Goal: Task Accomplishment & Management: Complete application form

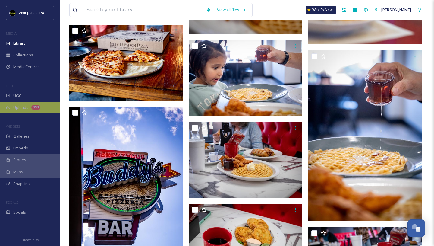
scroll to position [966, 0]
click at [33, 105] on div "393" at bounding box center [35, 107] width 9 height 5
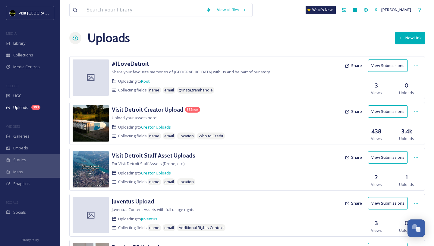
click at [386, 111] on button "View Submissions" at bounding box center [388, 111] width 40 height 12
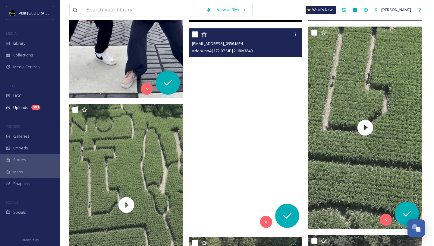
scroll to position [1020, 0]
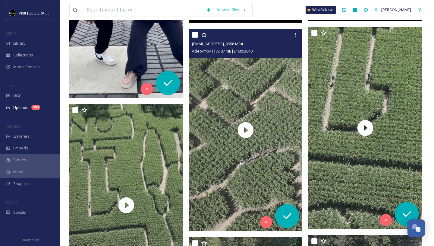
click at [195, 34] on input "checkbox" at bounding box center [195, 35] width 6 height 6
checkbox input "true"
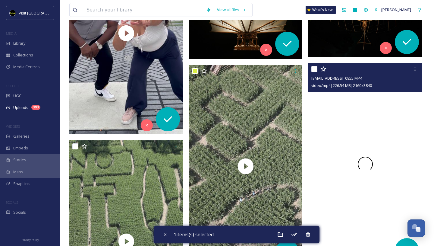
scroll to position [982, 0]
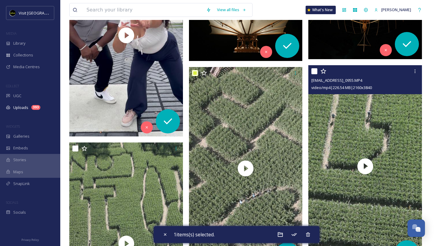
click at [314, 72] on input "checkbox" at bounding box center [315, 71] width 6 height 6
checkbox input "true"
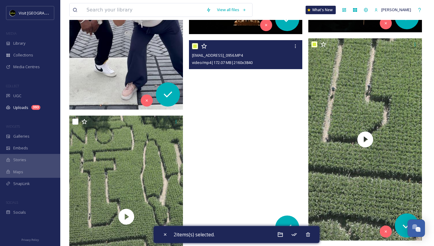
scroll to position [1091, 0]
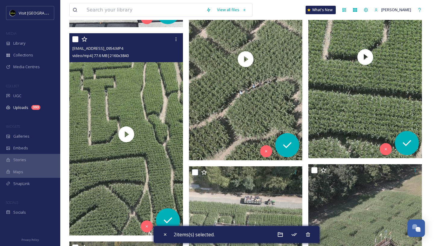
click at [76, 40] on input "checkbox" at bounding box center [75, 39] width 6 height 6
checkbox input "true"
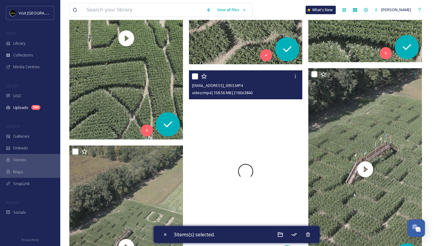
scroll to position [1191, 0]
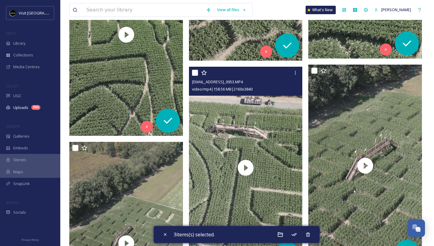
click at [192, 72] on input "checkbox" at bounding box center [195, 73] width 6 height 6
checkbox input "true"
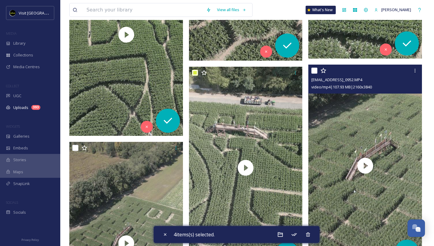
click at [314, 71] on input "checkbox" at bounding box center [315, 71] width 6 height 6
checkbox input "true"
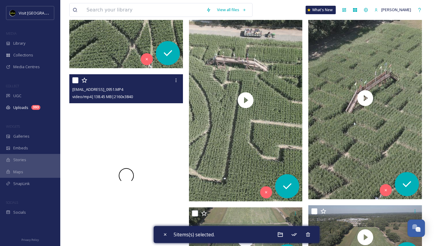
scroll to position [1260, 0]
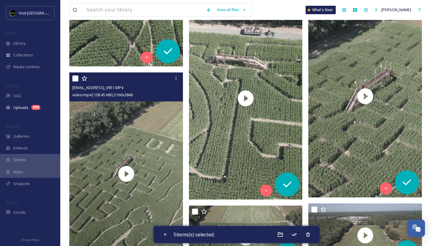
click at [76, 76] on input "checkbox" at bounding box center [75, 78] width 6 height 6
checkbox input "true"
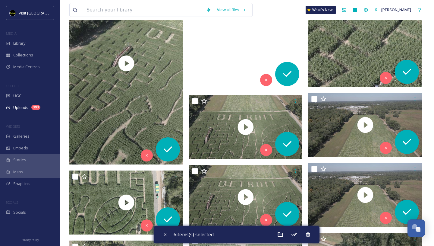
scroll to position [1437, 0]
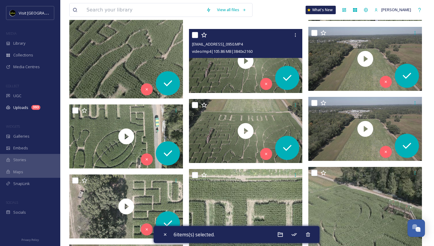
click at [195, 36] on input "checkbox" at bounding box center [195, 35] width 6 height 6
checkbox input "false"
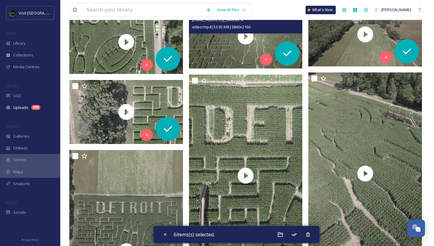
scroll to position [1565, 0]
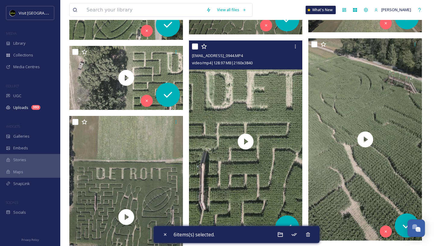
click at [195, 44] on input "checkbox" at bounding box center [195, 46] width 6 height 6
checkbox input "true"
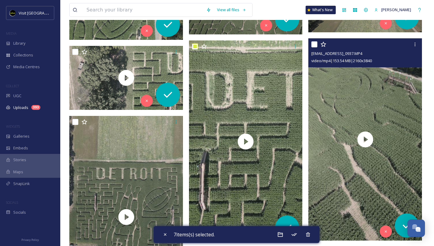
click at [312, 44] on input "checkbox" at bounding box center [315, 44] width 6 height 6
checkbox input "true"
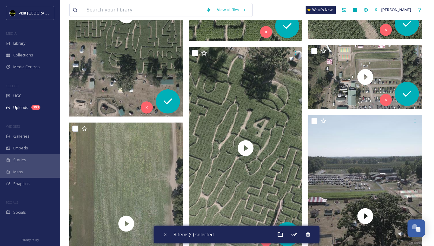
scroll to position [1766, 0]
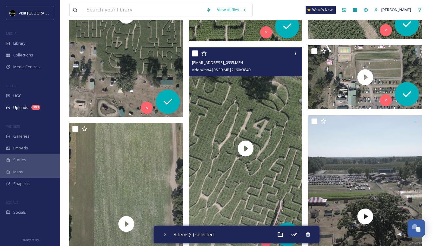
click at [194, 54] on input "checkbox" at bounding box center [195, 53] width 6 height 6
checkbox input "true"
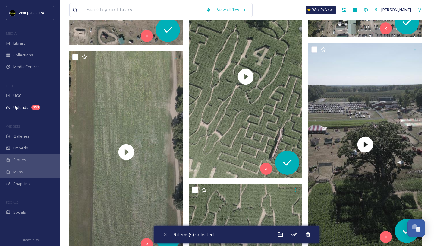
scroll to position [1843, 0]
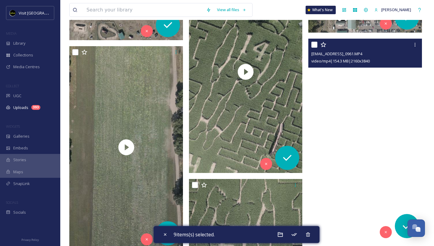
click at [314, 45] on input "checkbox" at bounding box center [315, 45] width 6 height 6
checkbox input "true"
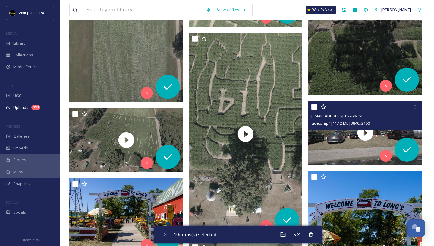
scroll to position [1989, 0]
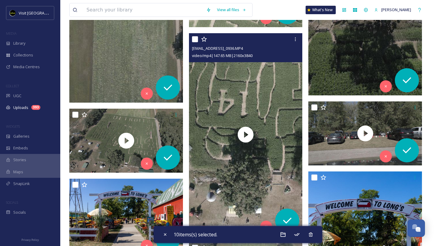
click at [194, 41] on input "checkbox" at bounding box center [195, 39] width 6 height 6
checkbox input "true"
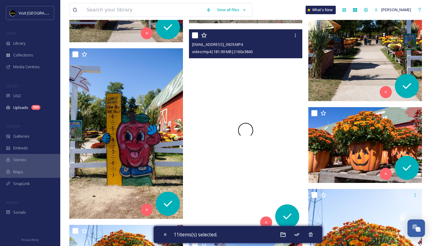
scroll to position [2202, 0]
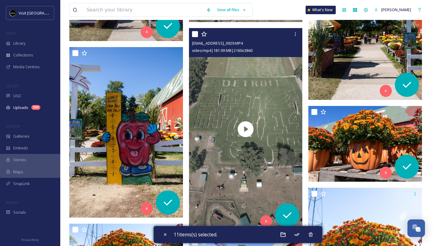
click at [193, 36] on input "checkbox" at bounding box center [195, 34] width 6 height 6
checkbox input "true"
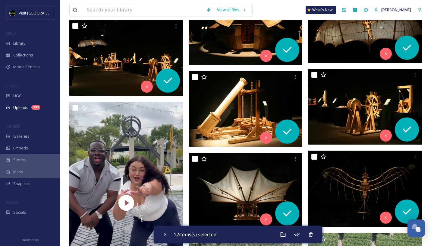
scroll to position [813, 0]
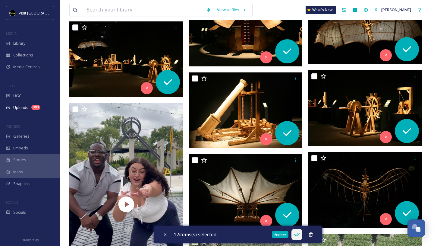
click at [295, 234] on div "Approve" at bounding box center [297, 234] width 11 height 11
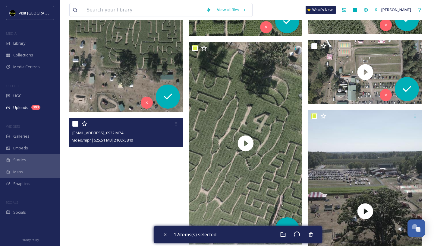
scroll to position [1771, 0]
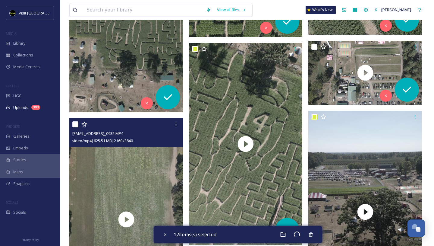
click at [75, 123] on input "checkbox" at bounding box center [75, 124] width 6 height 6
checkbox input "true"
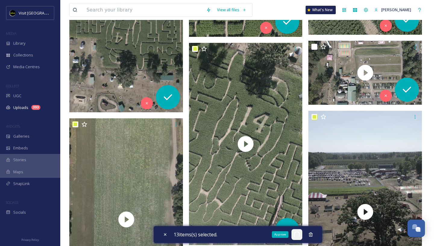
click at [299, 234] on span at bounding box center [297, 234] width 6 height 6
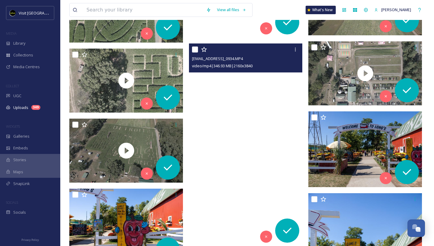
scroll to position [1142, 0]
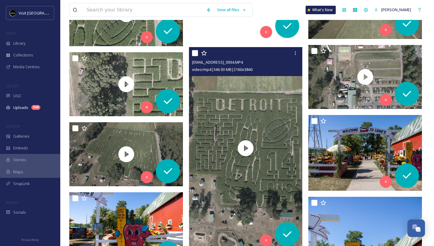
click at [195, 54] on input "checkbox" at bounding box center [195, 53] width 6 height 6
checkbox input "true"
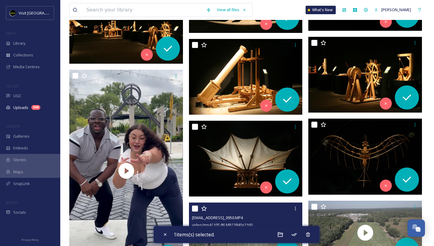
scroll to position [779, 0]
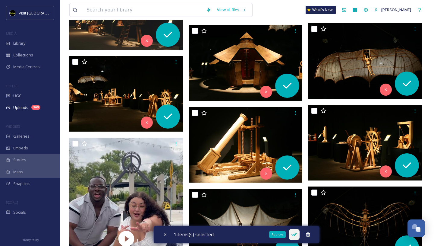
click at [295, 230] on div "Approve" at bounding box center [294, 234] width 11 height 11
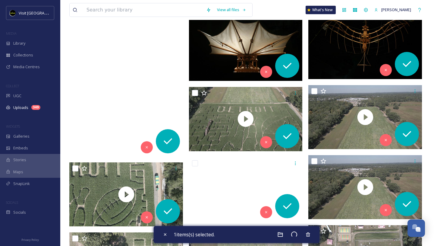
scroll to position [970, 0]
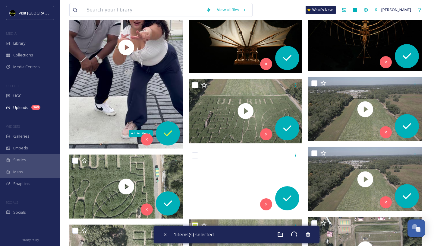
click at [170, 131] on icon at bounding box center [168, 133] width 12 height 12
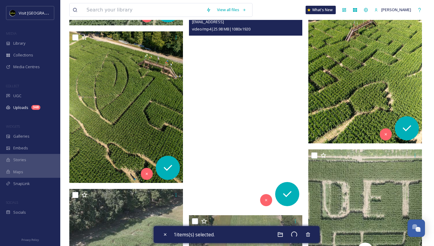
scroll to position [2570, 0]
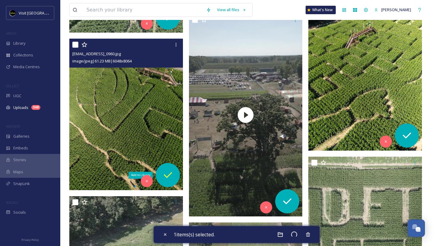
click at [170, 174] on icon at bounding box center [168, 175] width 8 height 6
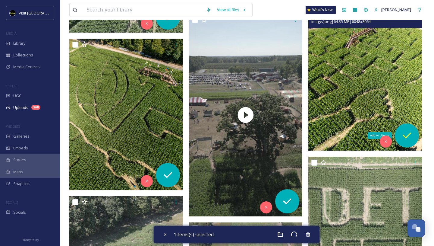
click at [407, 132] on icon at bounding box center [407, 135] width 12 height 12
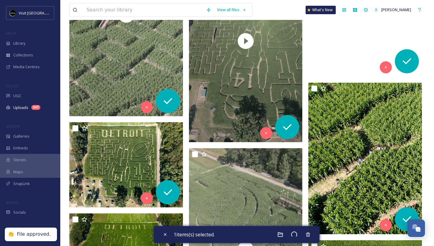
scroll to position [2917, 0]
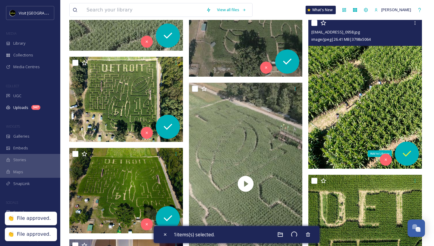
click at [411, 152] on icon at bounding box center [407, 153] width 12 height 12
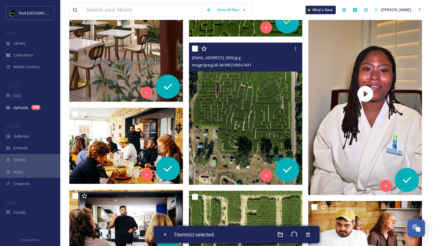
scroll to position [3265, 0]
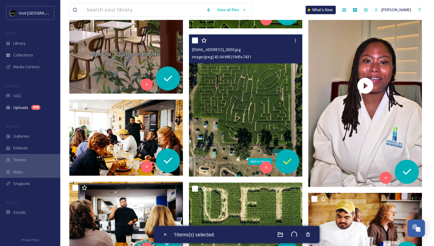
click at [288, 152] on div "Add to Library" at bounding box center [287, 161] width 24 height 24
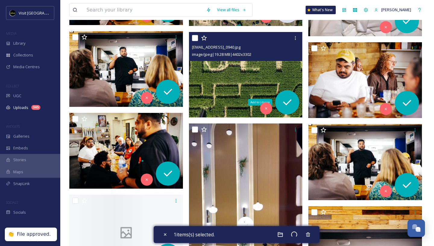
scroll to position [3416, 0]
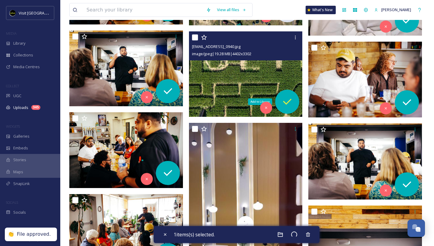
click at [288, 106] on icon at bounding box center [287, 102] width 12 height 12
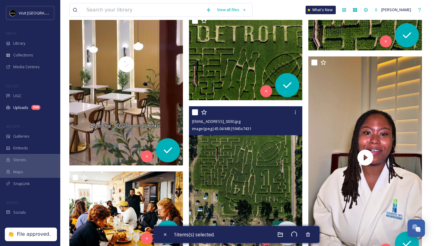
scroll to position [3179, 0]
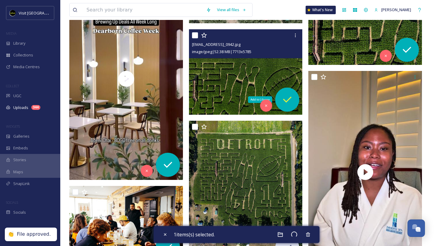
click at [287, 97] on icon at bounding box center [287, 100] width 12 height 12
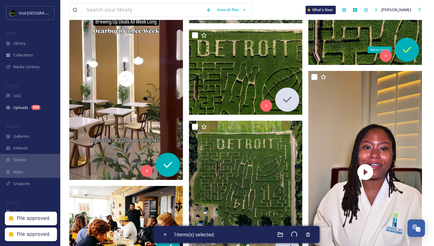
click at [409, 51] on icon at bounding box center [407, 50] width 12 height 12
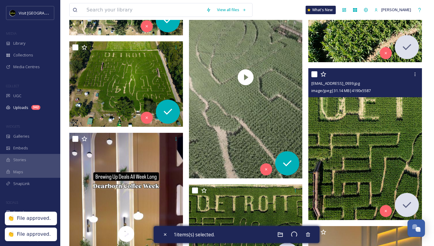
scroll to position [3024, 0]
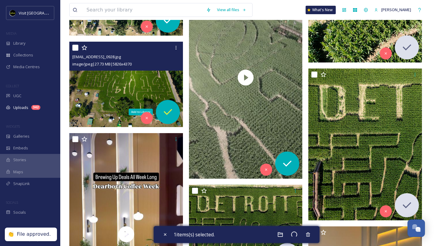
click at [166, 112] on icon at bounding box center [168, 112] width 12 height 12
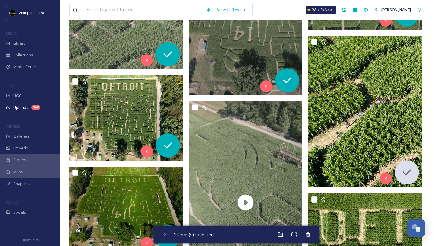
scroll to position [2890, 0]
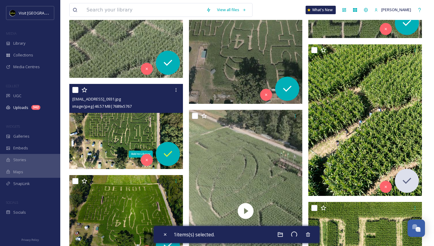
click at [169, 156] on icon at bounding box center [168, 154] width 12 height 12
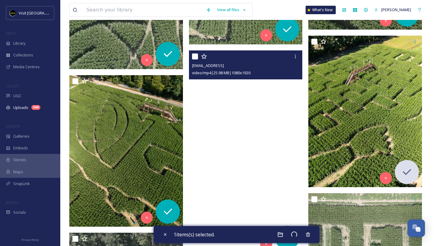
scroll to position [2532, 0]
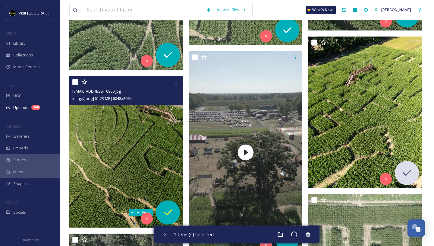
click at [168, 214] on icon at bounding box center [168, 212] width 12 height 12
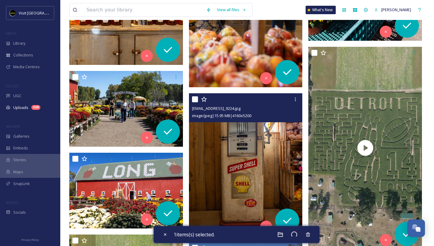
scroll to position [1958, 0]
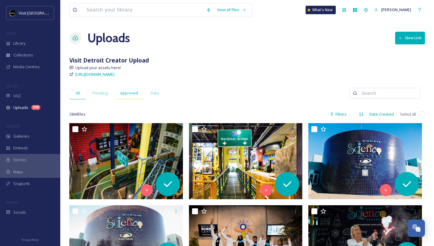
click at [132, 97] on div "Approved" at bounding box center [129, 93] width 30 height 12
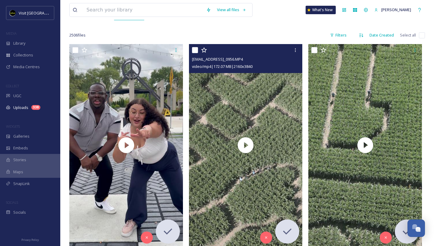
scroll to position [99, 0]
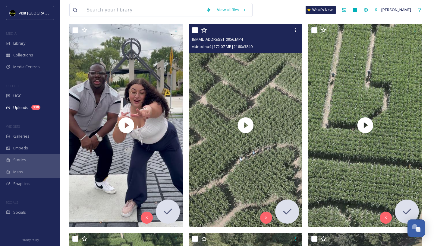
click at [192, 29] on input "checkbox" at bounding box center [195, 30] width 6 height 6
checkbox input "true"
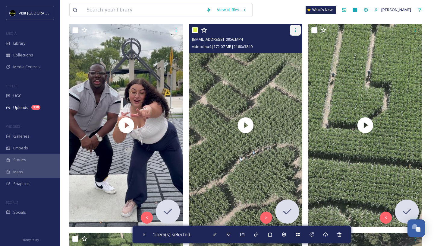
click at [298, 29] on div at bounding box center [295, 30] width 11 height 11
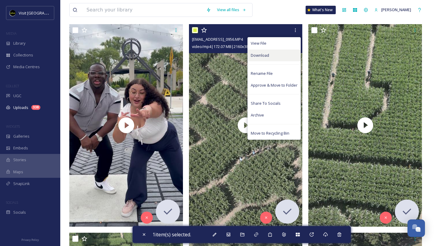
click at [273, 54] on div "Download" at bounding box center [274, 55] width 53 height 12
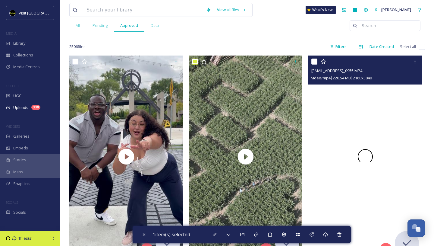
scroll to position [66, 0]
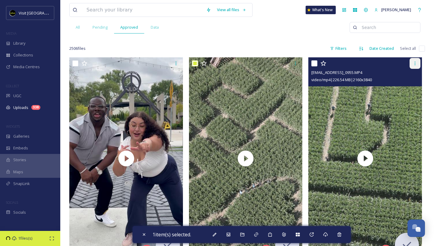
click at [413, 63] on icon at bounding box center [415, 63] width 5 height 5
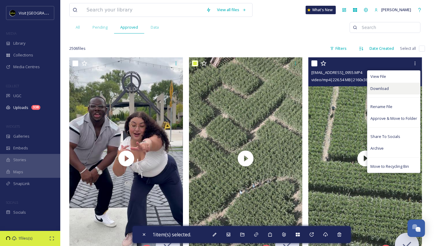
click at [390, 89] on div "Download" at bounding box center [394, 89] width 53 height 12
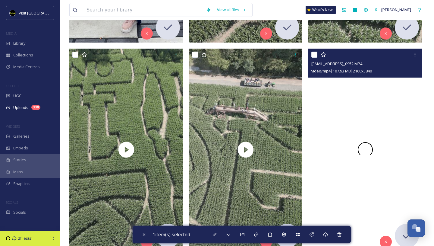
scroll to position [286, 0]
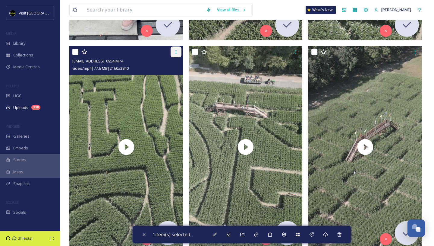
click at [175, 53] on icon at bounding box center [176, 51] width 5 height 5
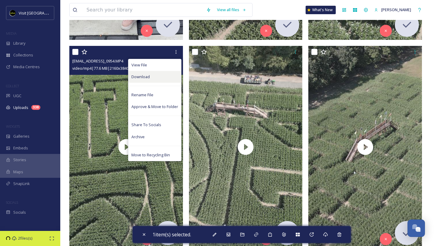
click at [165, 73] on div "Download" at bounding box center [154, 77] width 53 height 12
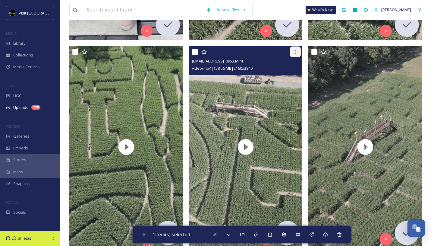
click at [296, 51] on icon at bounding box center [295, 51] width 5 height 5
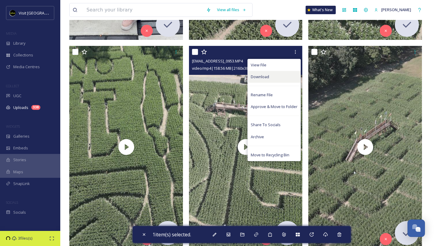
click at [276, 75] on div "Download" at bounding box center [274, 77] width 53 height 12
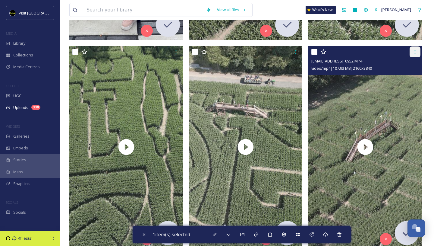
click at [414, 52] on icon at bounding box center [415, 51] width 5 height 5
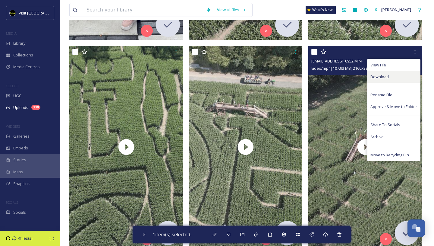
click at [390, 77] on div "Download" at bounding box center [394, 77] width 53 height 12
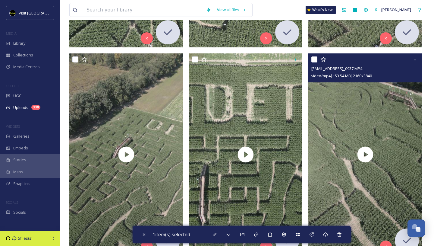
scroll to position [489, 0]
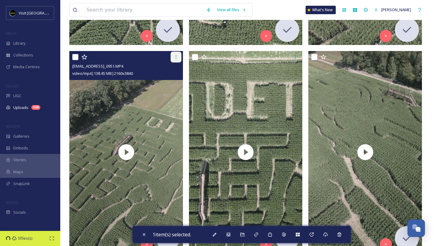
click at [175, 58] on icon at bounding box center [176, 57] width 5 height 5
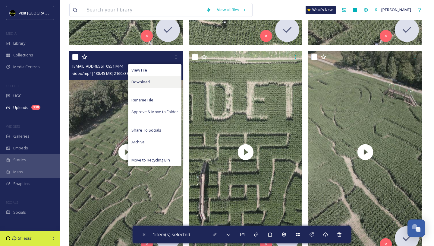
click at [165, 82] on div "Download" at bounding box center [154, 82] width 53 height 12
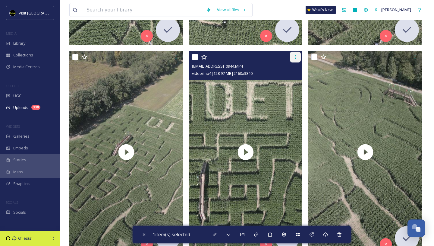
click at [293, 58] on icon at bounding box center [295, 57] width 5 height 5
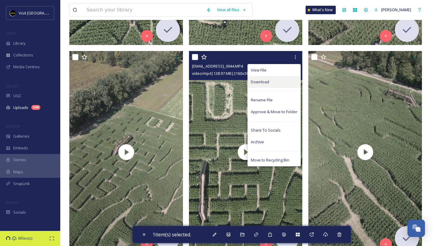
click at [281, 81] on div "Download" at bounding box center [274, 82] width 53 height 12
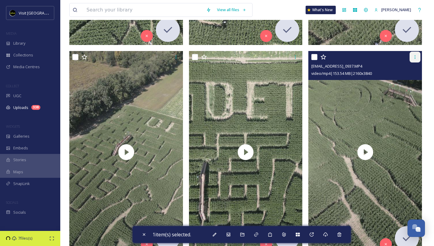
click at [412, 59] on div at bounding box center [415, 57] width 11 height 11
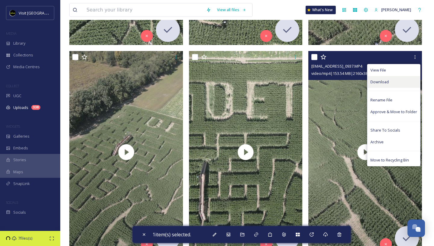
click at [394, 79] on div "Download" at bounding box center [394, 82] width 53 height 12
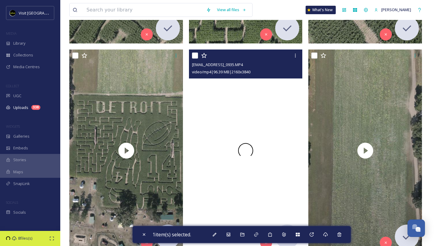
scroll to position [691, 0]
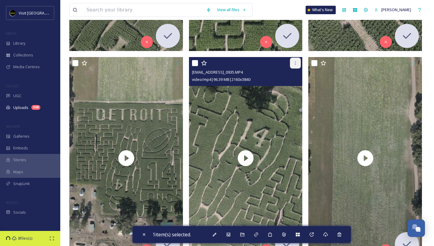
click at [294, 62] on icon at bounding box center [295, 63] width 5 height 5
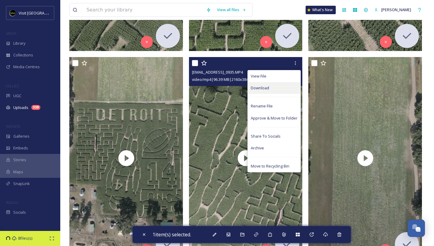
click at [271, 90] on div "Download" at bounding box center [274, 88] width 53 height 12
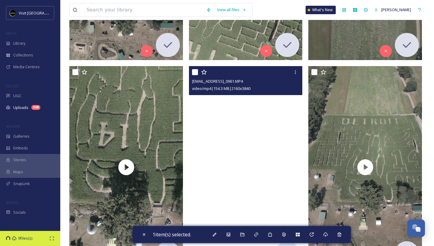
scroll to position [891, 0]
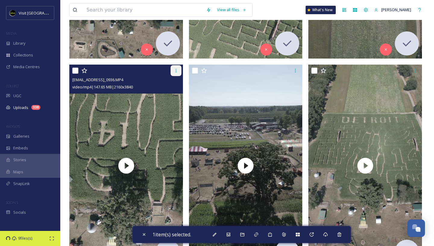
click at [177, 71] on icon at bounding box center [176, 70] width 5 height 5
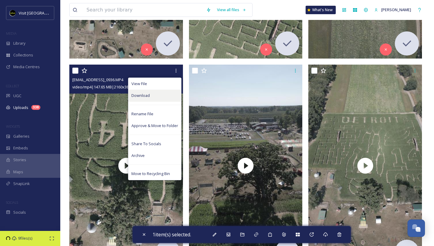
click at [171, 93] on div "Download" at bounding box center [154, 96] width 53 height 12
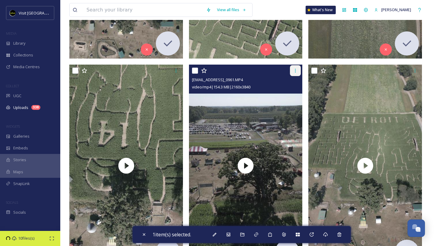
click at [295, 70] on icon at bounding box center [295, 70] width 5 height 5
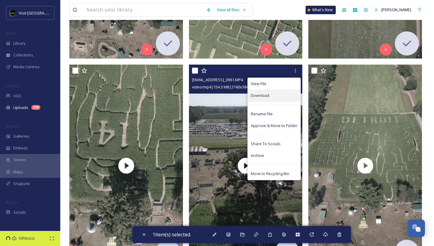
click at [282, 93] on div "Download" at bounding box center [274, 96] width 53 height 12
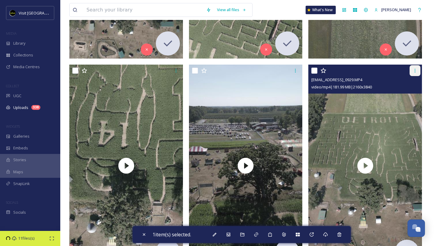
click at [413, 71] on div at bounding box center [415, 70] width 11 height 11
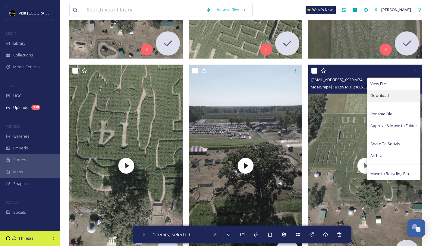
click at [382, 97] on span "Download" at bounding box center [380, 96] width 18 height 6
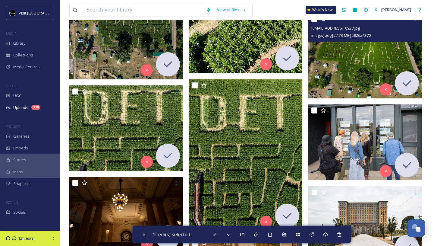
scroll to position [1261, 0]
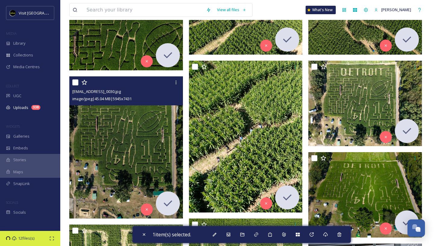
click at [136, 142] on img at bounding box center [126, 147] width 114 height 142
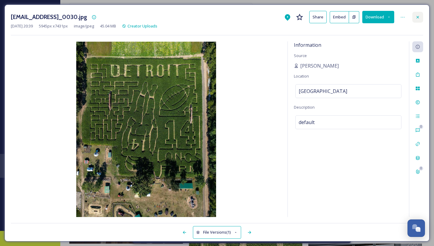
click at [417, 18] on icon at bounding box center [418, 17] width 5 height 5
